Goal: Task Accomplishment & Management: Use online tool/utility

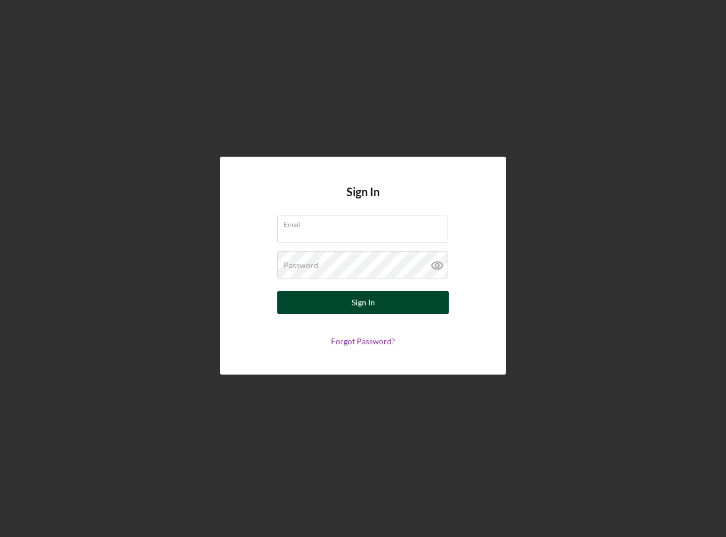
type input "[EMAIL_ADDRESS][DOMAIN_NAME]"
drag, startPoint x: 334, startPoint y: 305, endPoint x: 342, endPoint y: 304, distance: 7.5
click at [335, 305] on button "Sign In" at bounding box center [363, 302] width 172 height 23
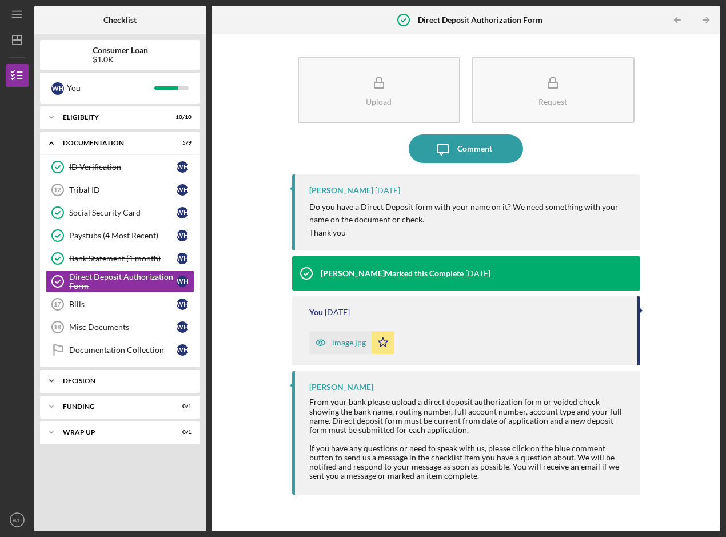
click at [78, 378] on div "Decision" at bounding box center [124, 380] width 123 height 7
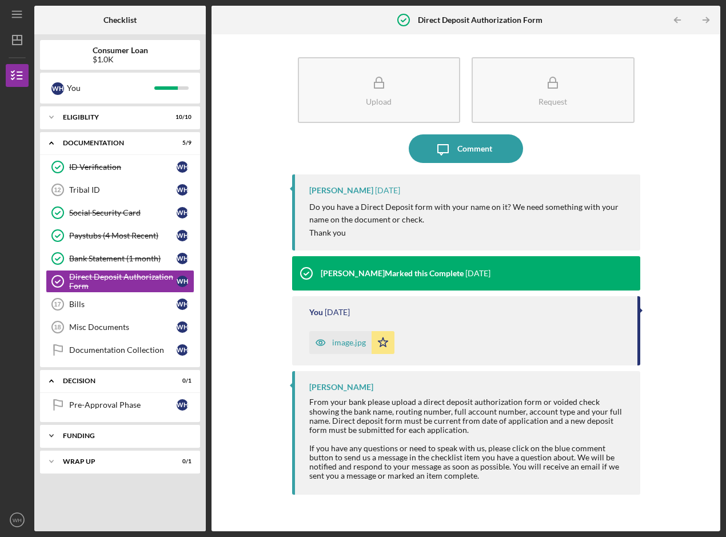
click at [107, 433] on div "Icon/Expander Funding 0 / 1" at bounding box center [120, 435] width 160 height 23
